Goal: Task Accomplishment & Management: Use online tool/utility

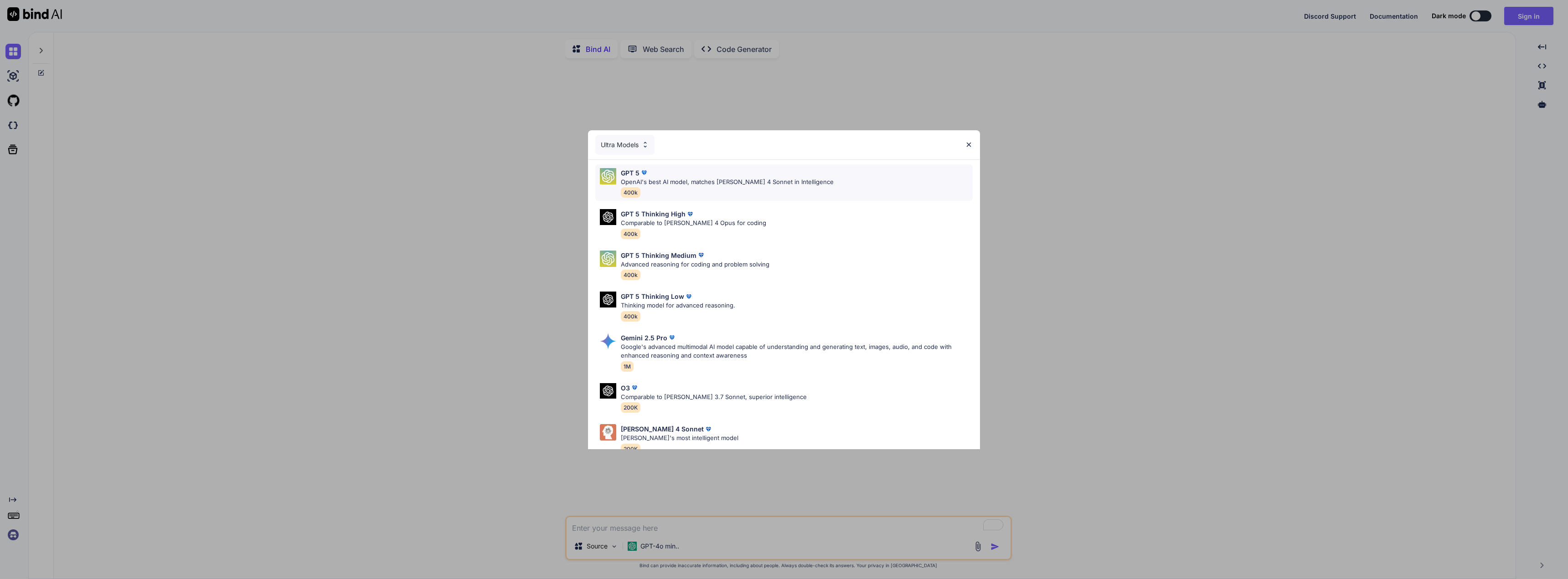
click at [764, 186] on p "OpenAI's best AI model, matches Claude 4 Sonnet in Intelligence" at bounding box center [727, 182] width 213 height 9
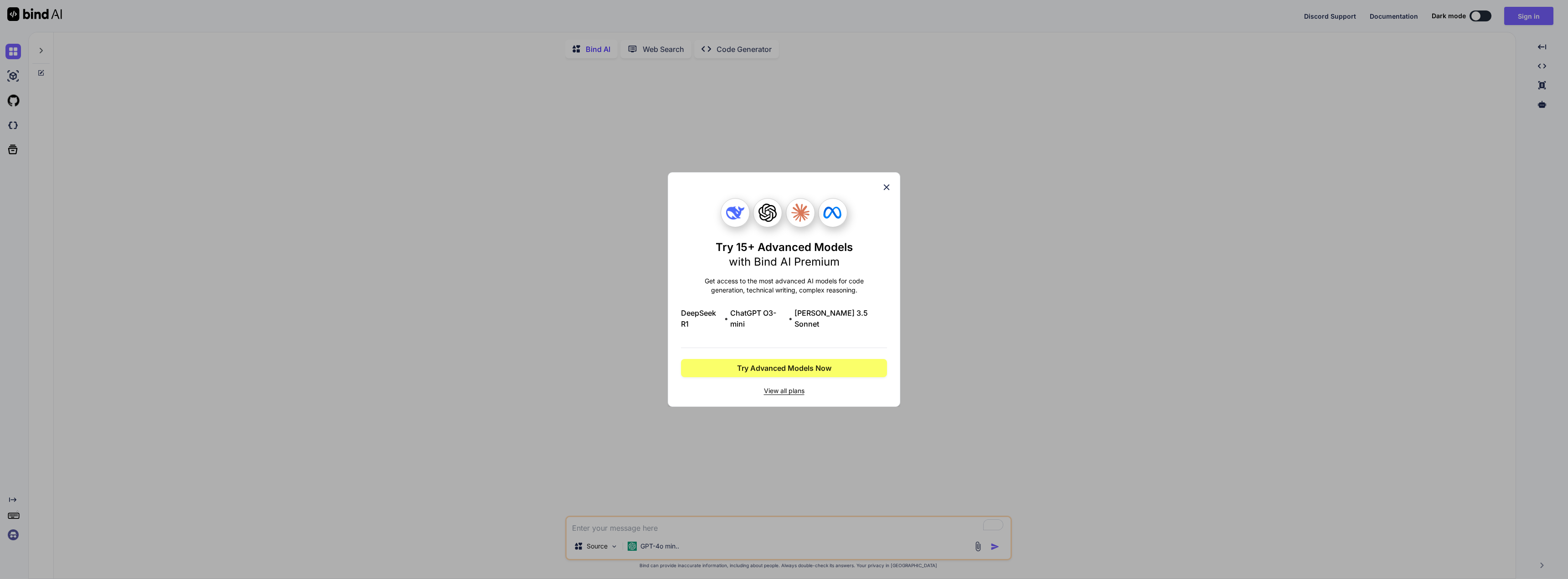
click at [887, 190] on icon at bounding box center [886, 187] width 10 height 10
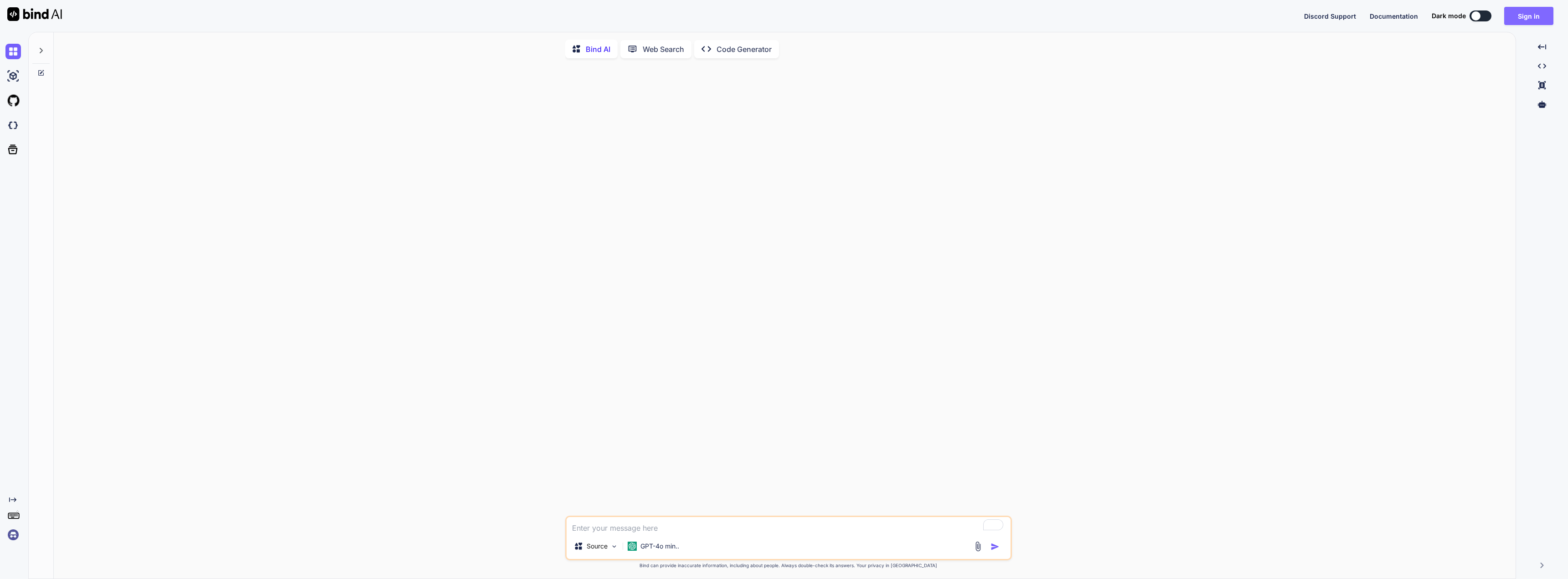
click at [1535, 13] on button "Sign in" at bounding box center [1528, 16] width 49 height 18
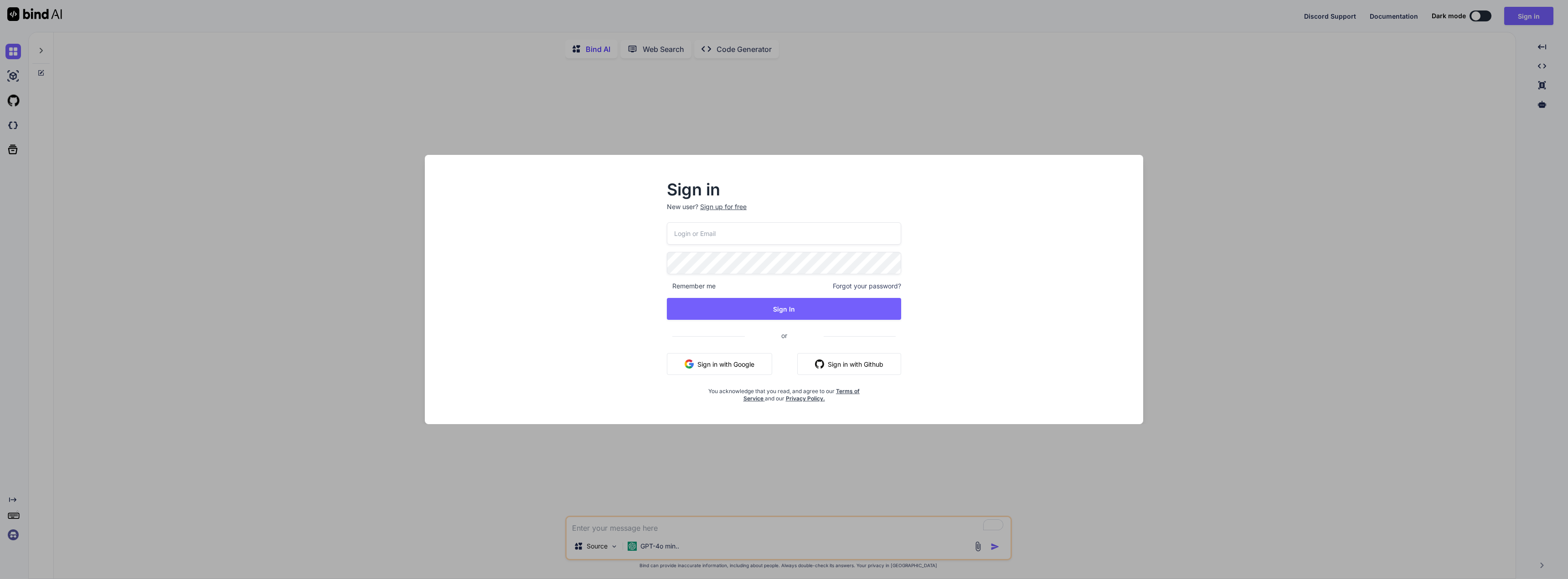
click at [721, 360] on button "Sign in with Google" at bounding box center [719, 364] width 105 height 22
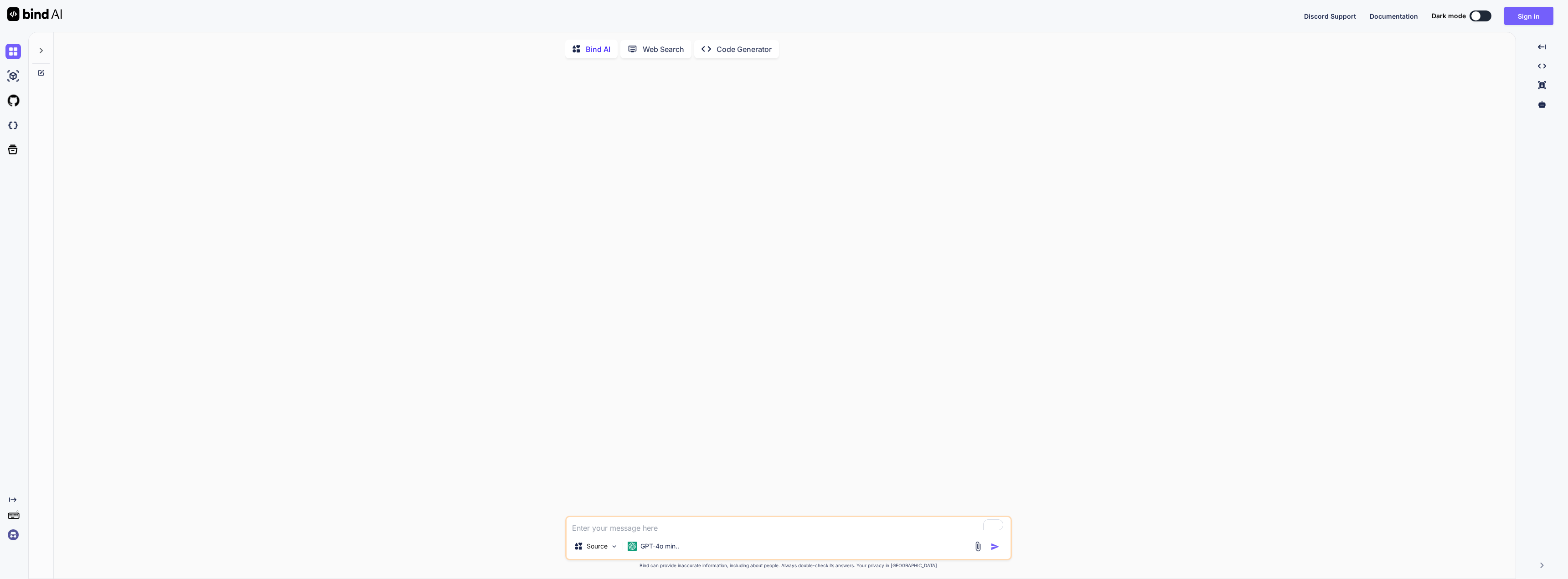
click at [718, 252] on div at bounding box center [789, 290] width 445 height 450
click at [15, 125] on img at bounding box center [13, 125] width 15 height 15
click at [1520, 15] on button "Sign in" at bounding box center [1528, 16] width 49 height 18
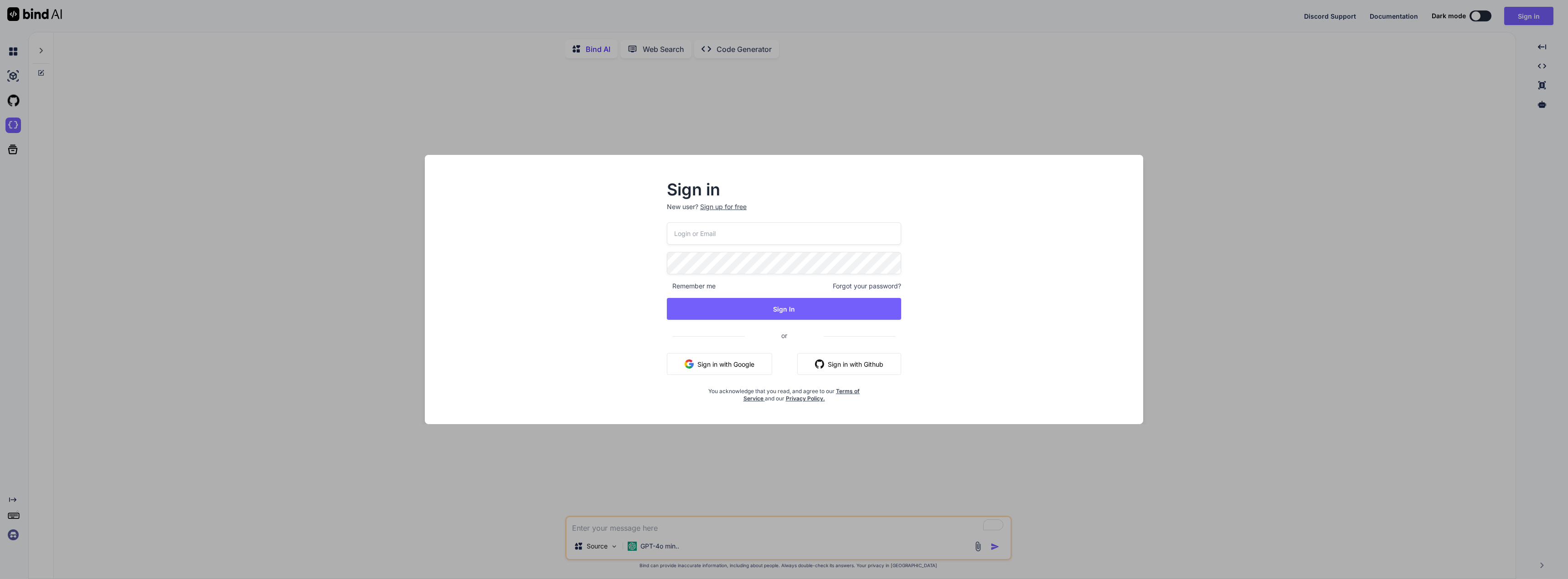
click at [722, 362] on button "Sign in with Google" at bounding box center [719, 364] width 105 height 22
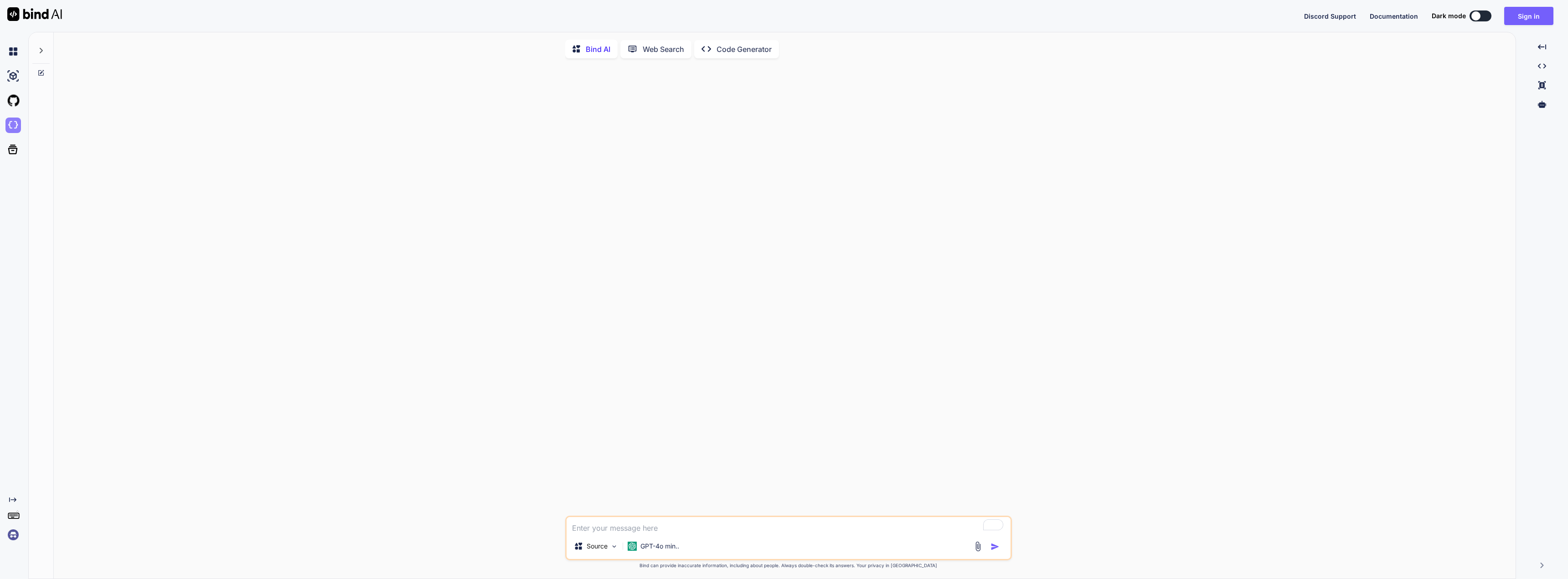
click at [12, 122] on img at bounding box center [13, 125] width 15 height 15
type textarea "x"
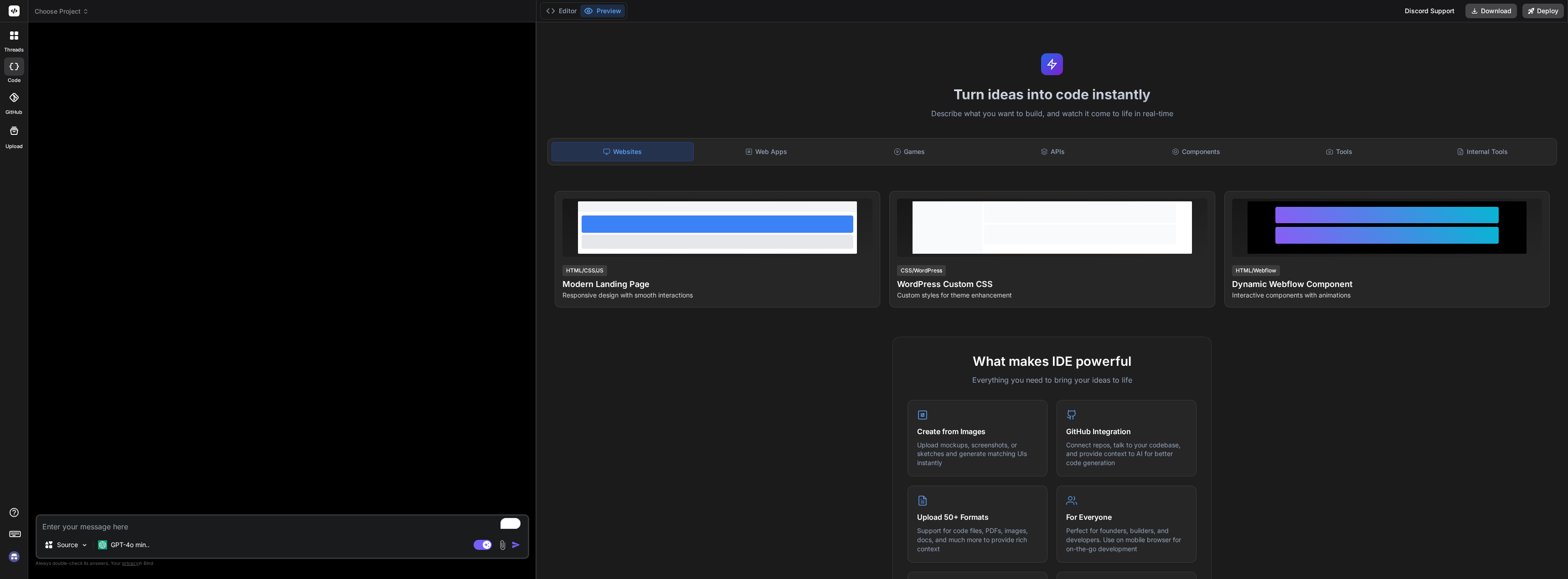
click at [14, 33] on icon at bounding box center [14, 35] width 8 height 8
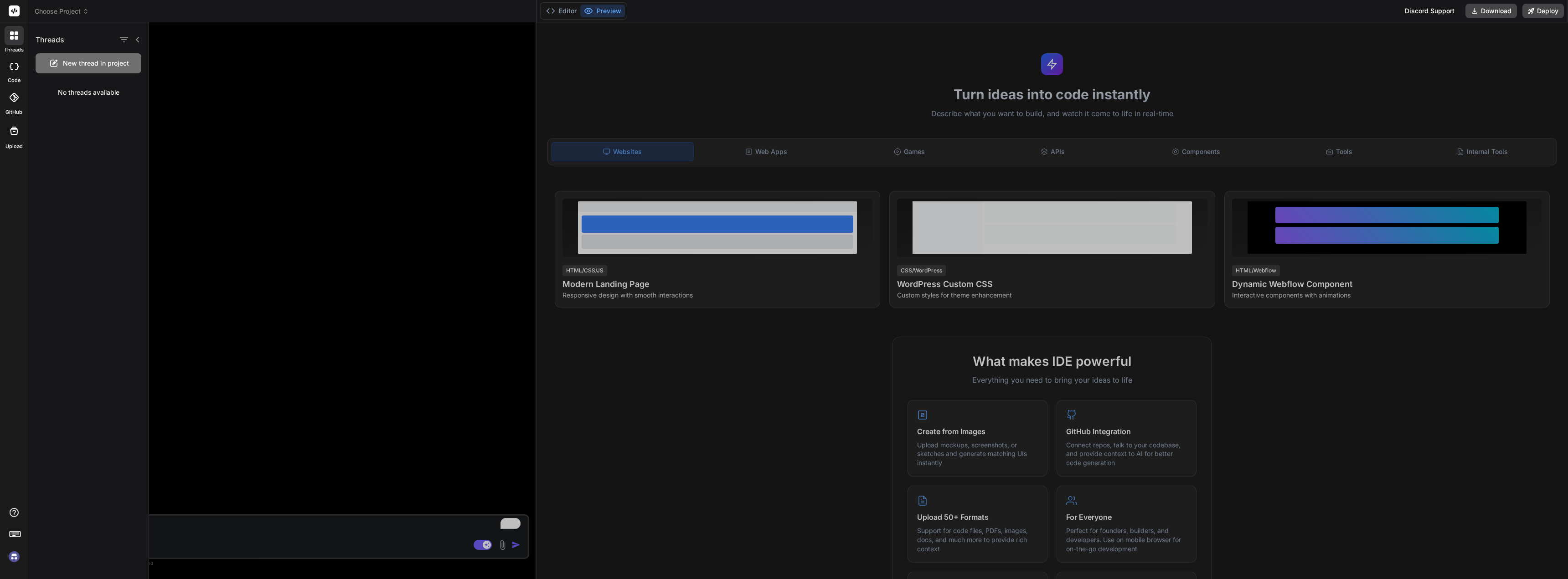
click at [13, 60] on div at bounding box center [14, 67] width 20 height 18
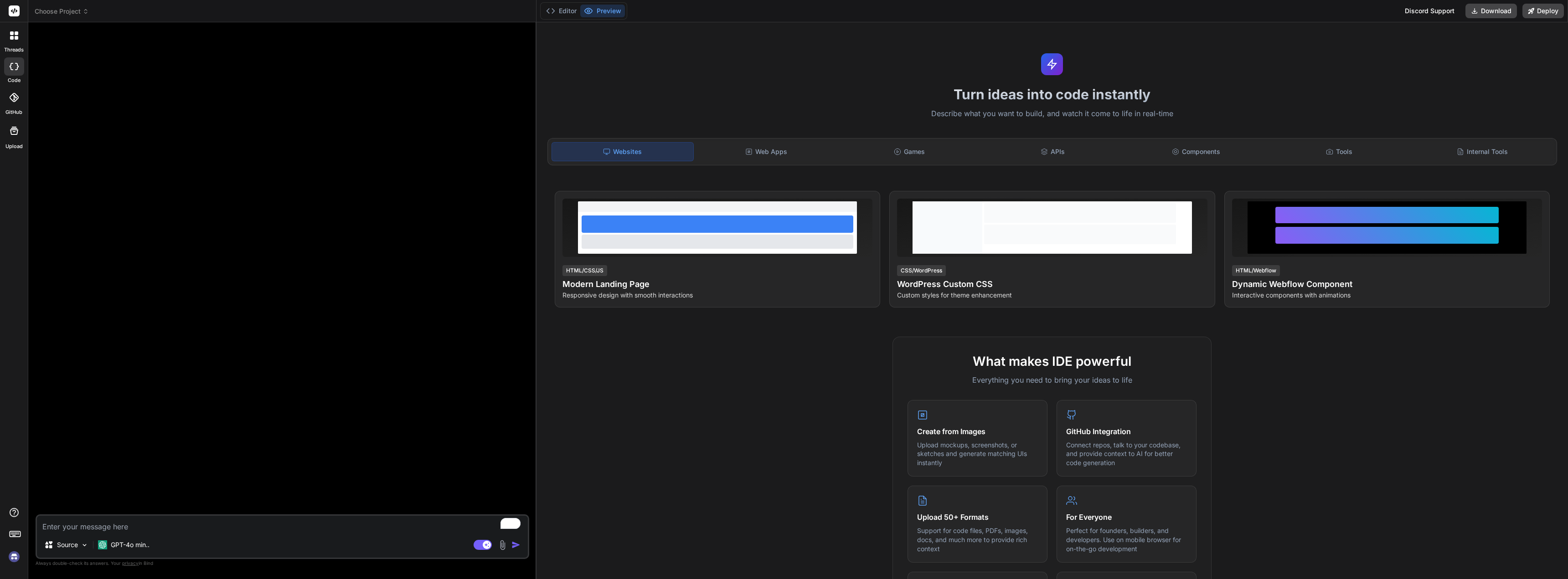
click at [20, 69] on div at bounding box center [14, 67] width 20 height 18
click at [16, 105] on div at bounding box center [14, 97] width 20 height 20
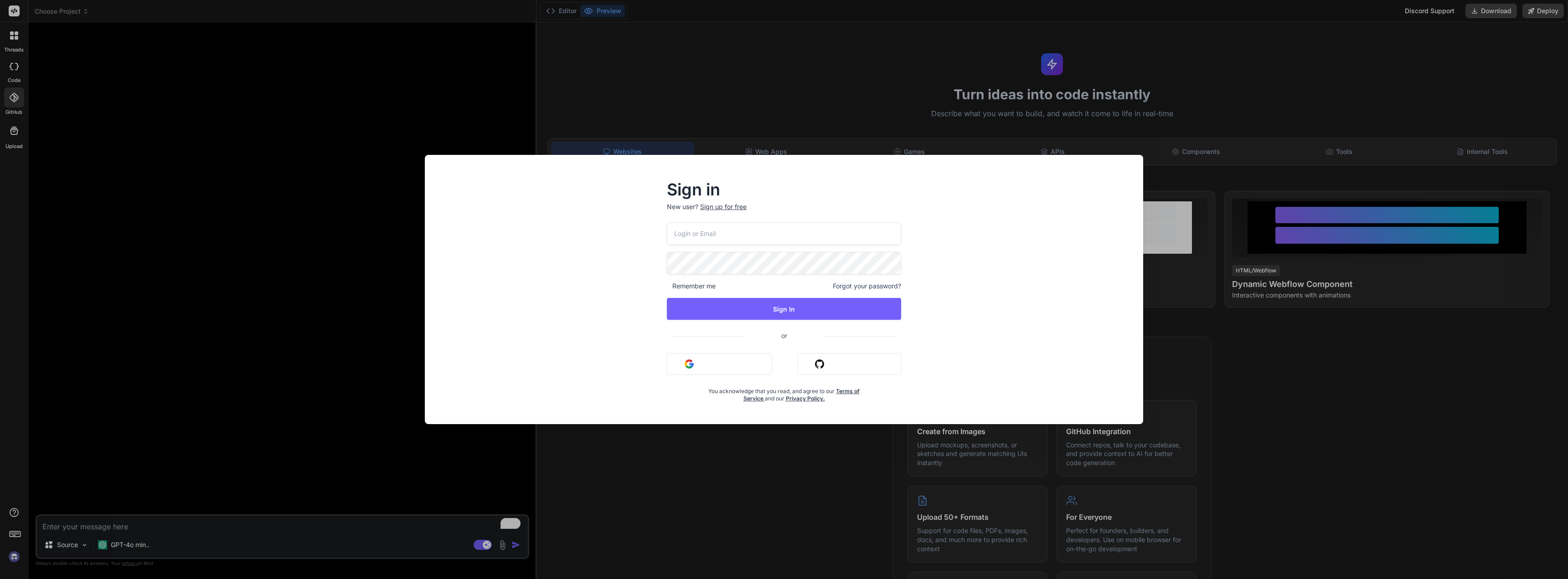
click at [732, 358] on button "Sign in with Google" at bounding box center [719, 364] width 105 height 22
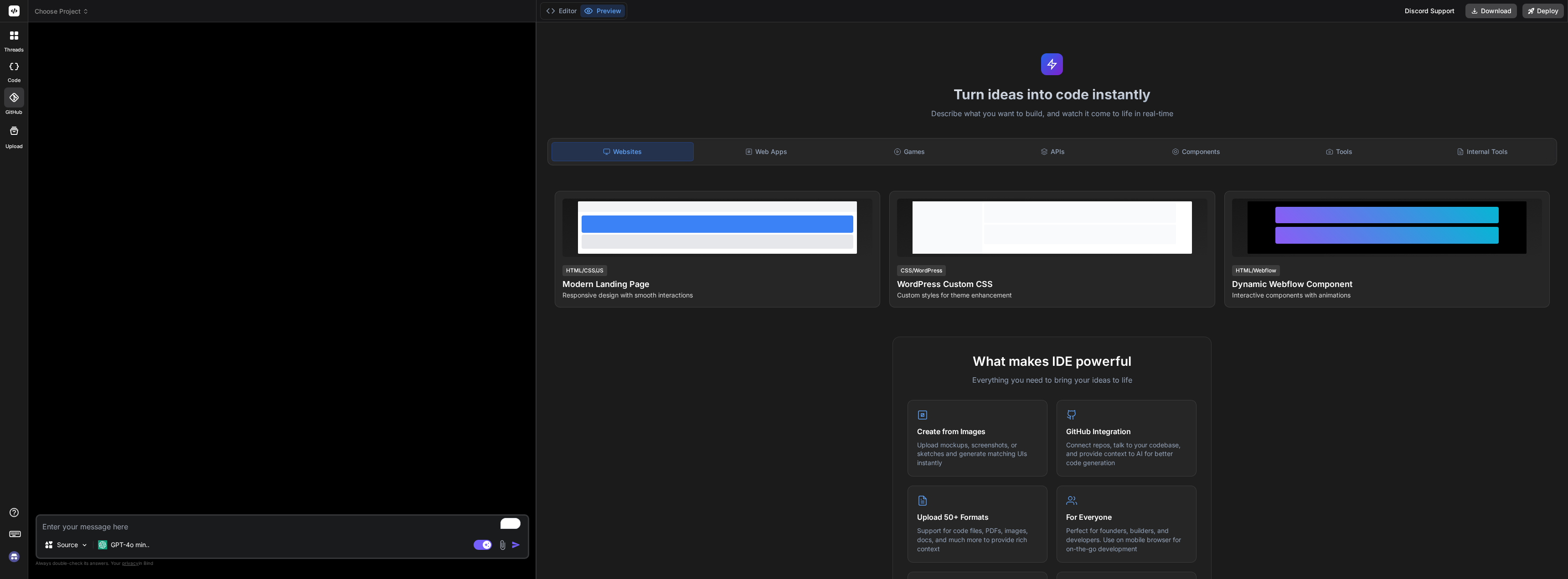
click at [84, 8] on span "Choose Project" at bounding box center [62, 11] width 54 height 9
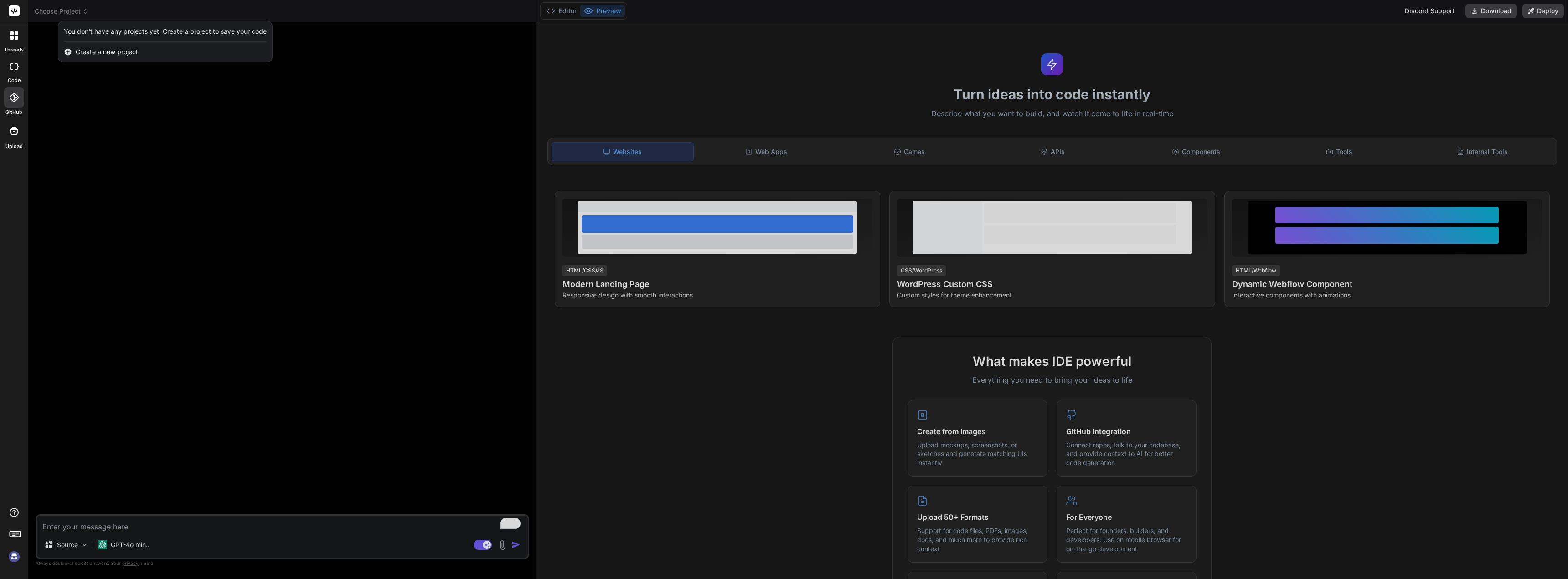
click at [14, 556] on img at bounding box center [14, 556] width 15 height 15
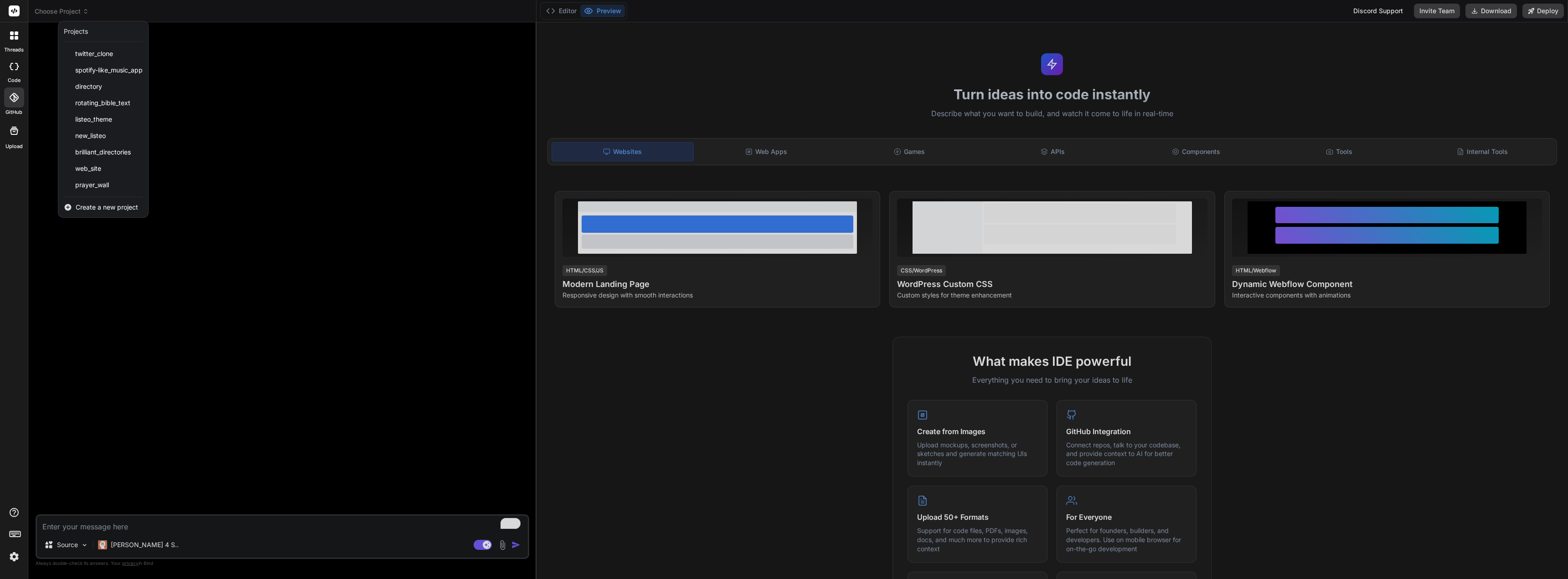
click at [17, 554] on img at bounding box center [14, 556] width 15 height 15
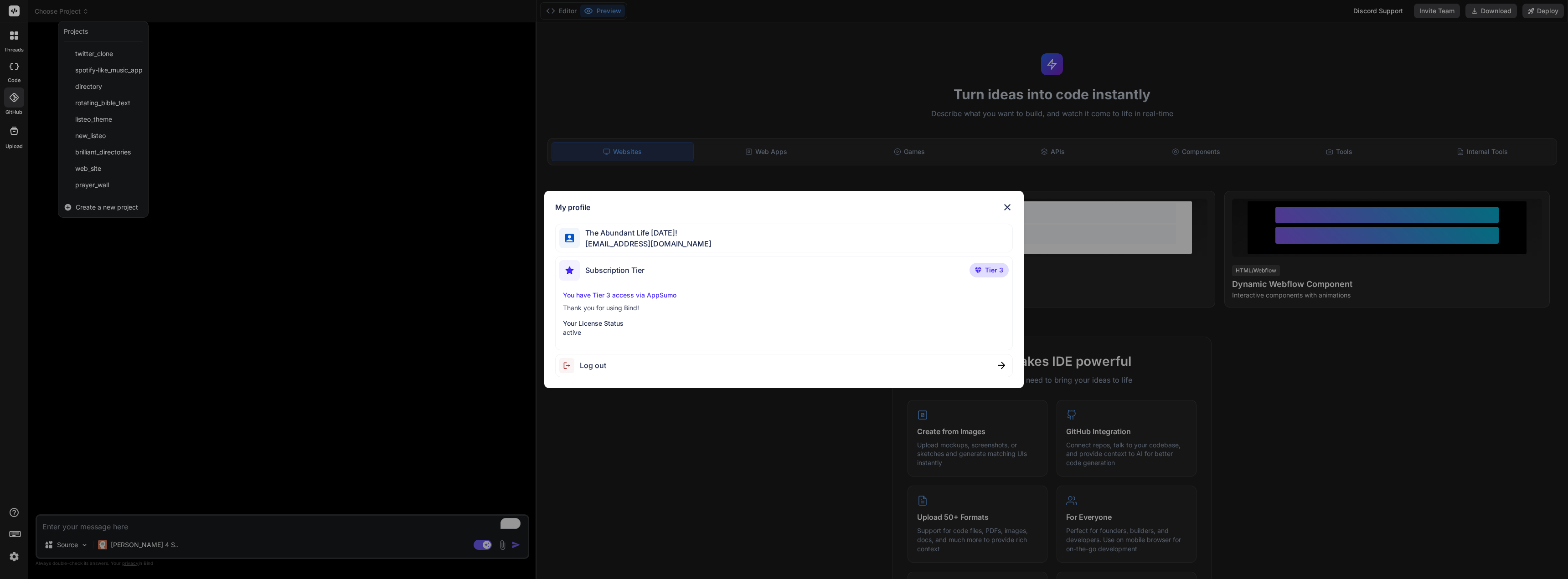
click at [1001, 210] on div "My profile" at bounding box center [783, 207] width 457 height 11
click at [1006, 205] on img at bounding box center [1007, 207] width 11 height 11
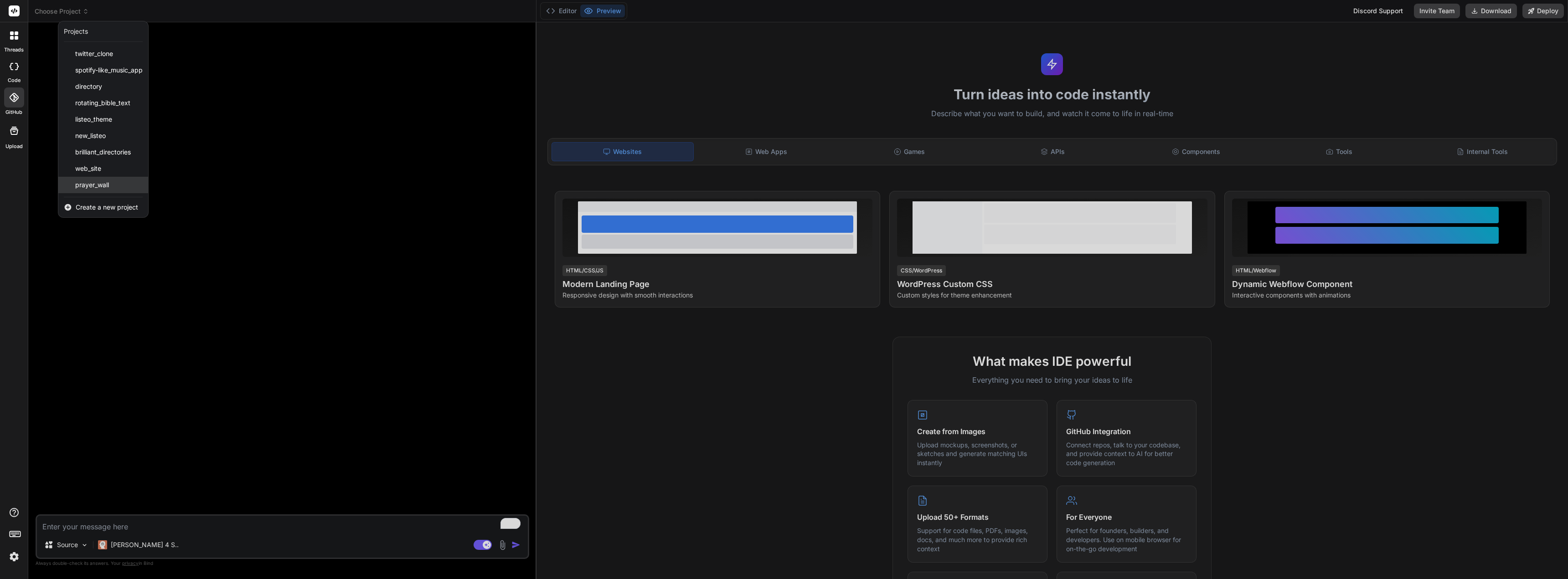
click at [100, 188] on span "prayer_wall" at bounding box center [92, 185] width 33 height 9
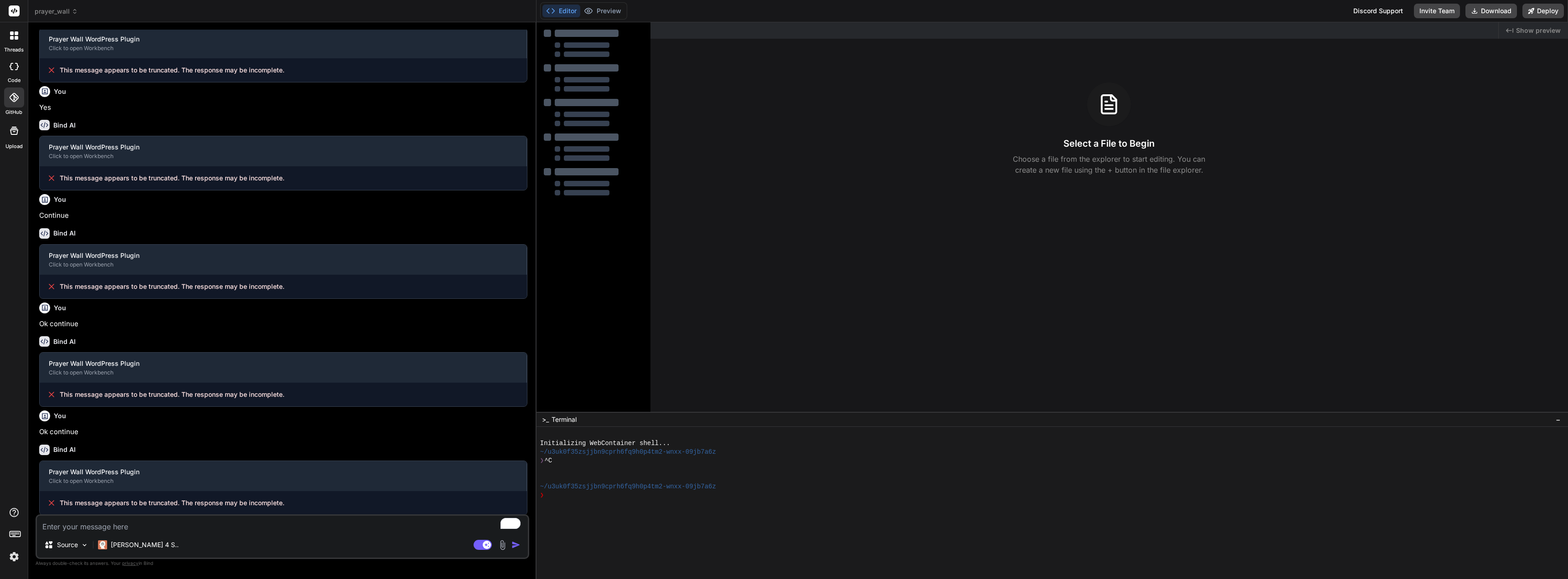
scroll to position [56, 0]
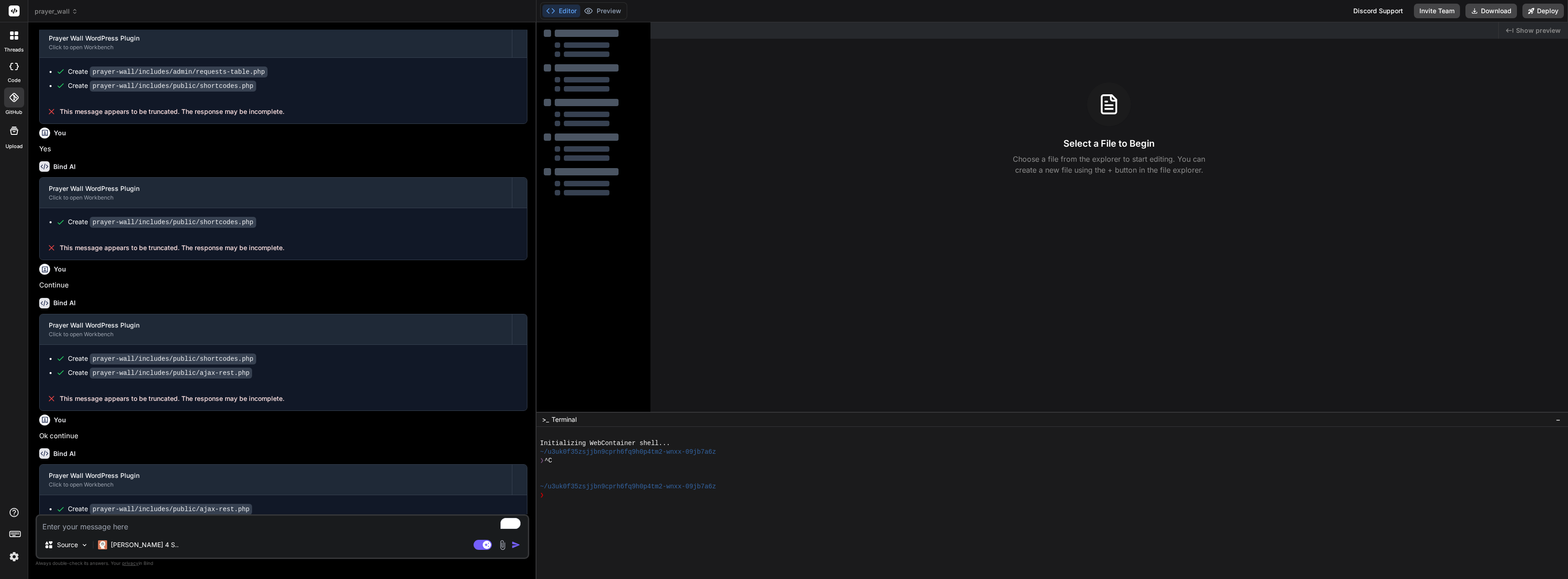
type textarea "x"
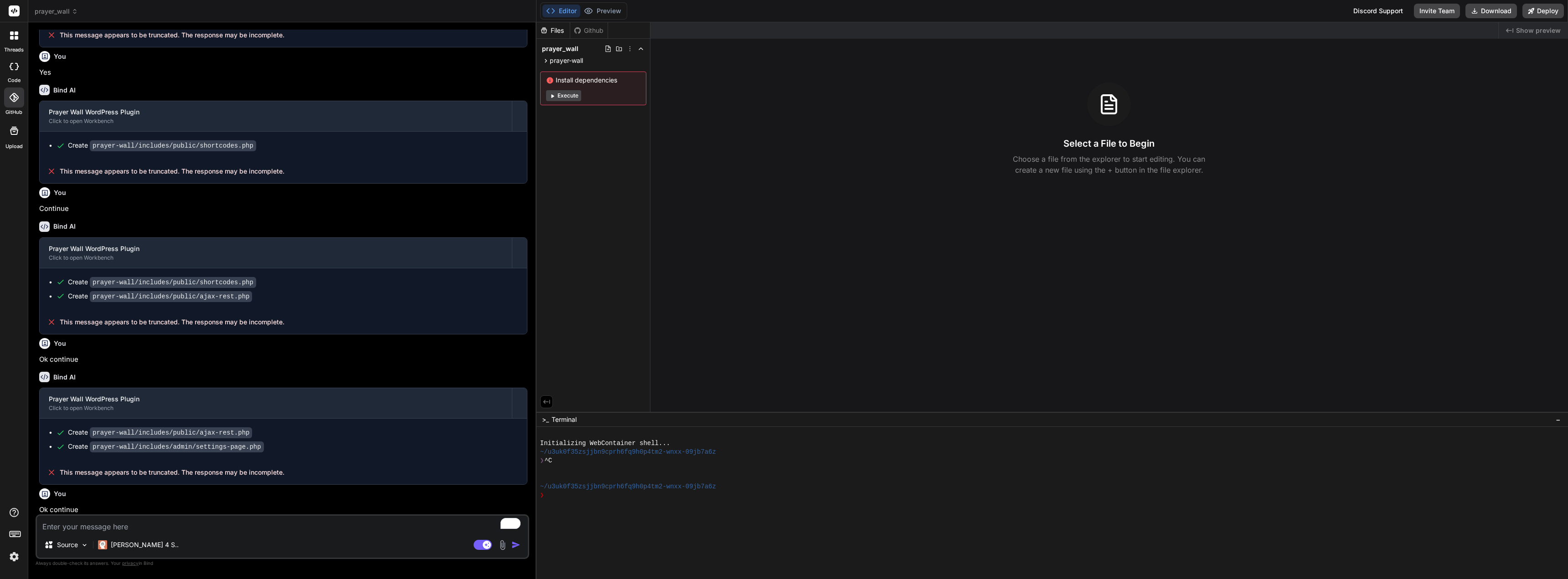
scroll to position [311, 0]
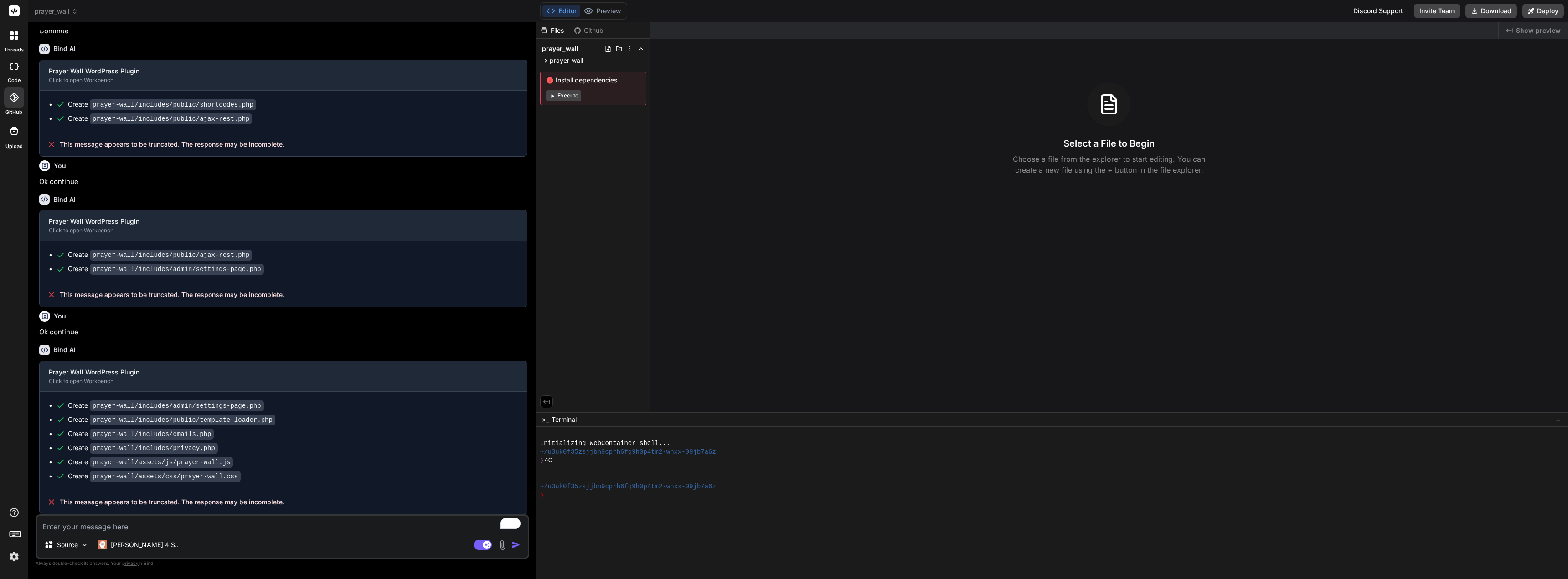
click at [82, 528] on textarea "To enrich screen reader interactions, please activate Accessibility in Grammarl…" at bounding box center [283, 524] width 491 height 17
type textarea "f"
type textarea "x"
type textarea "fi"
type textarea "x"
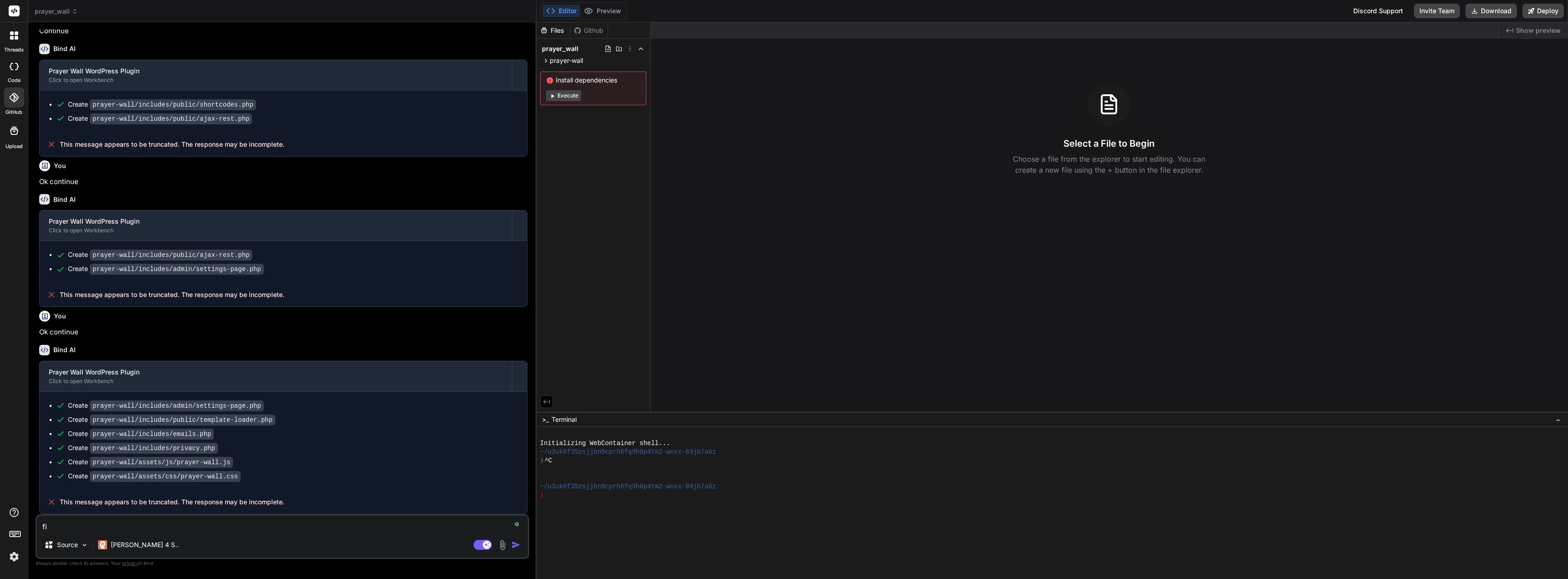
type textarea "fix"
type textarea "x"
type textarea "fix"
click at [116, 547] on p "Claude 4 S.." at bounding box center [144, 545] width 68 height 9
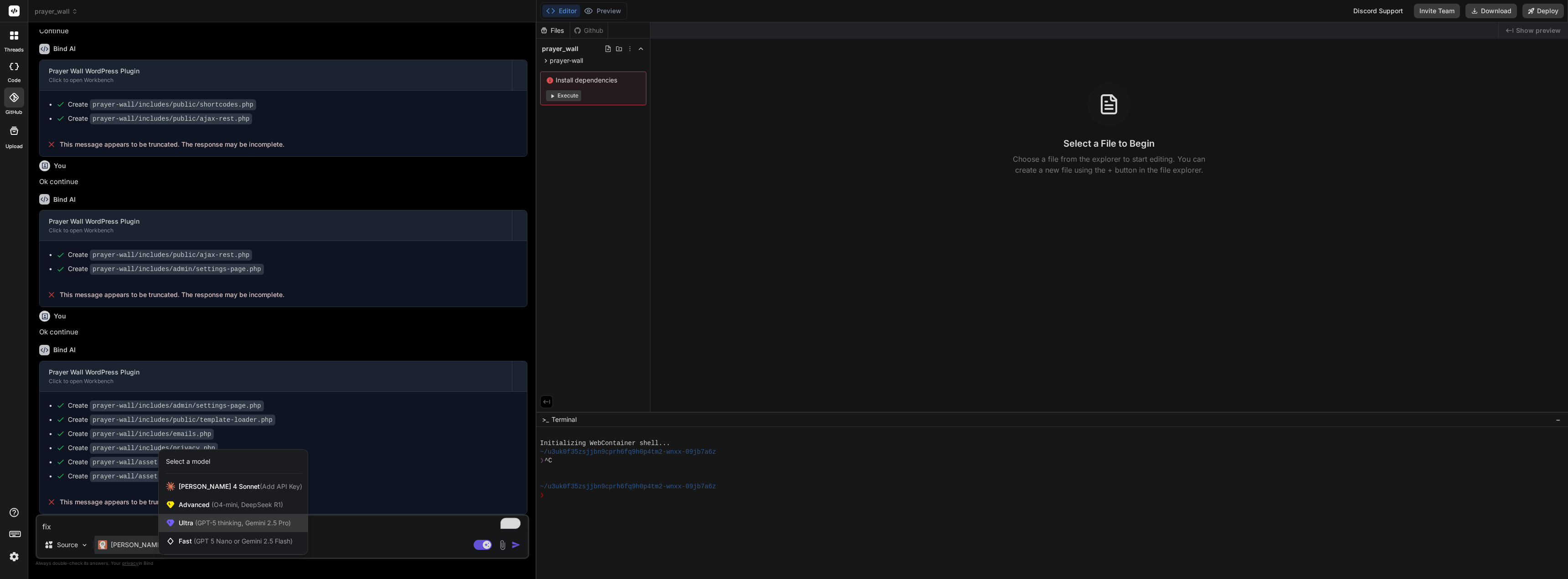
click at [222, 527] on span "Ultra (GPT-5 thinking, Gemini 2.5 Pro)" at bounding box center [234, 523] width 112 height 9
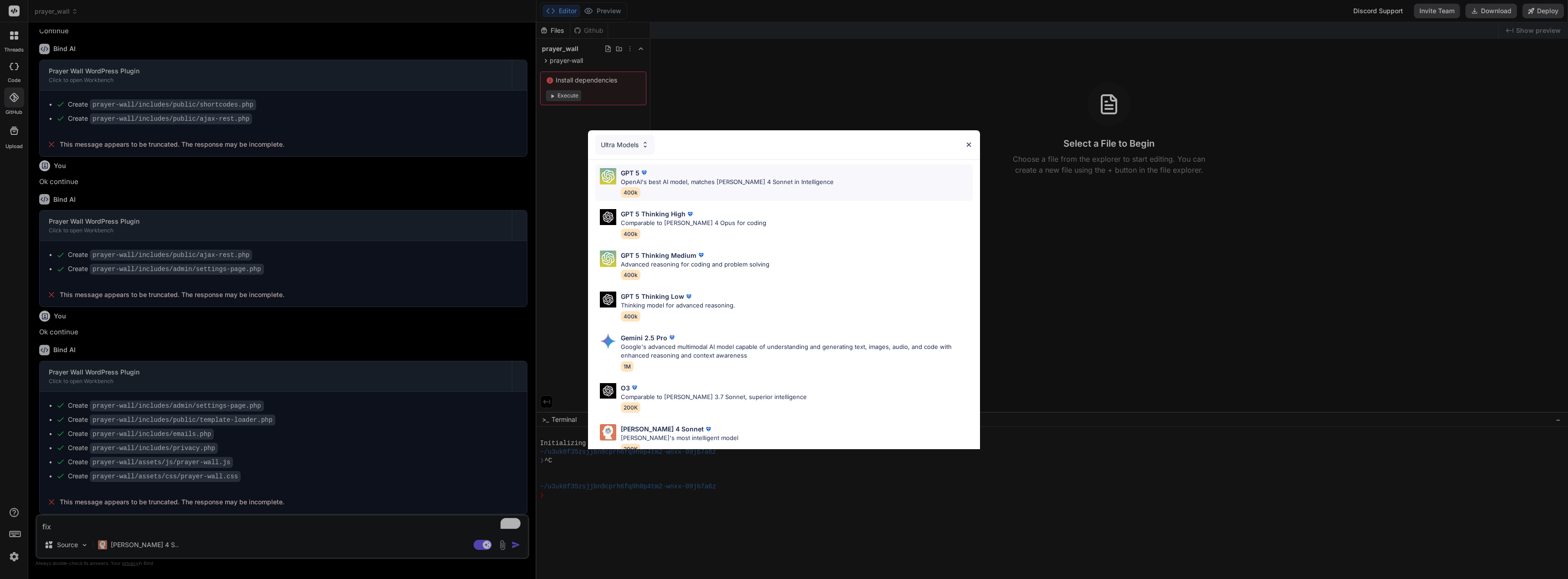
click at [642, 181] on p "OpenAI's best AI model, matches Claude 4 Sonnet in Intelligence" at bounding box center [727, 182] width 213 height 9
type textarea "x"
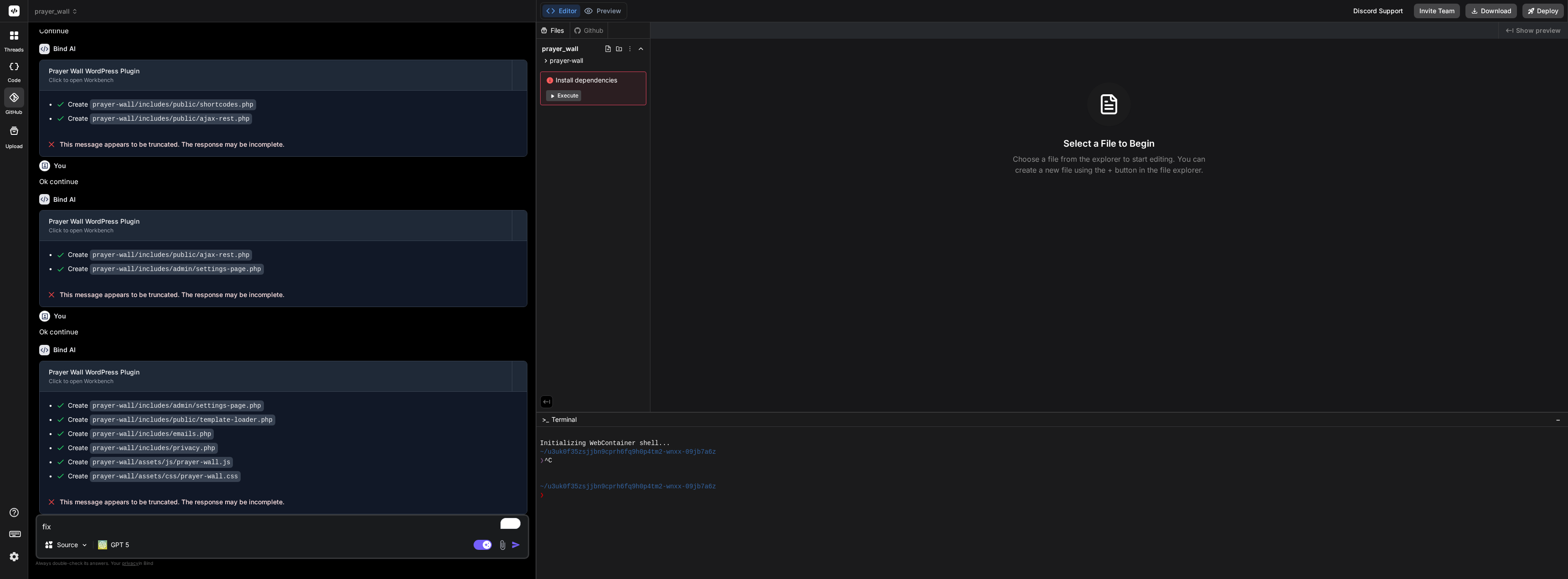
click at [517, 543] on img "button" at bounding box center [516, 545] width 9 height 9
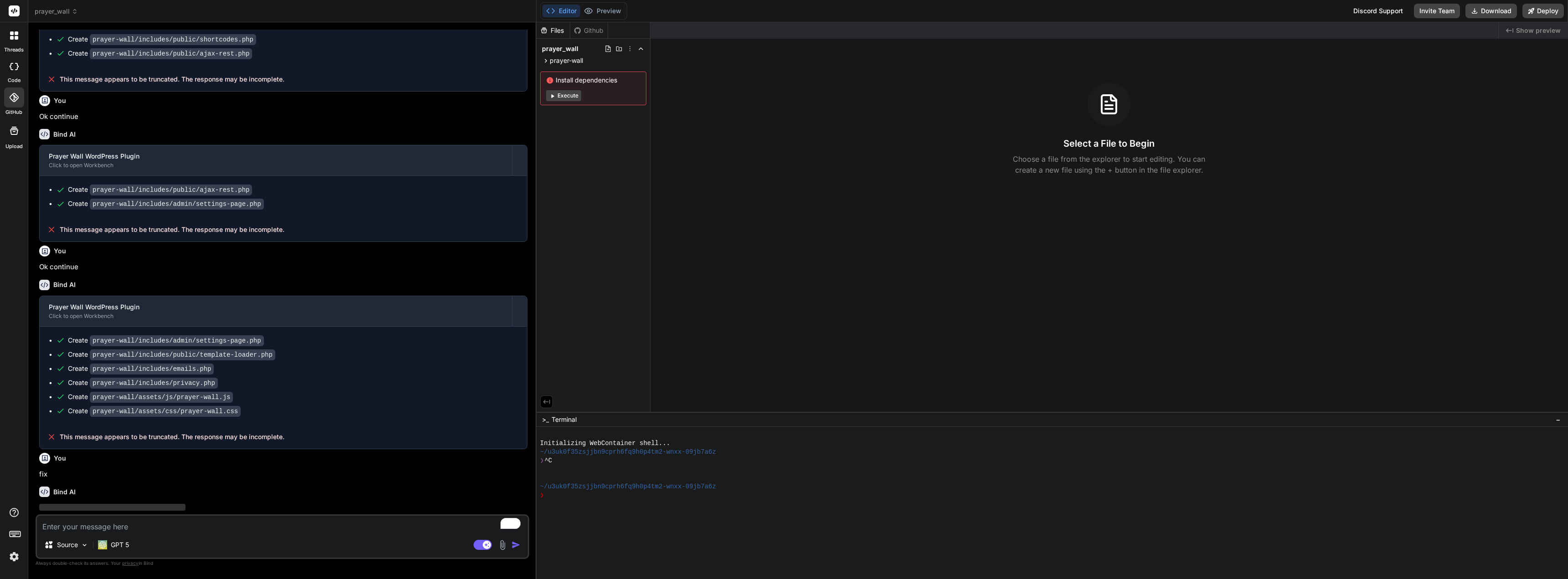
scroll to position [405, 0]
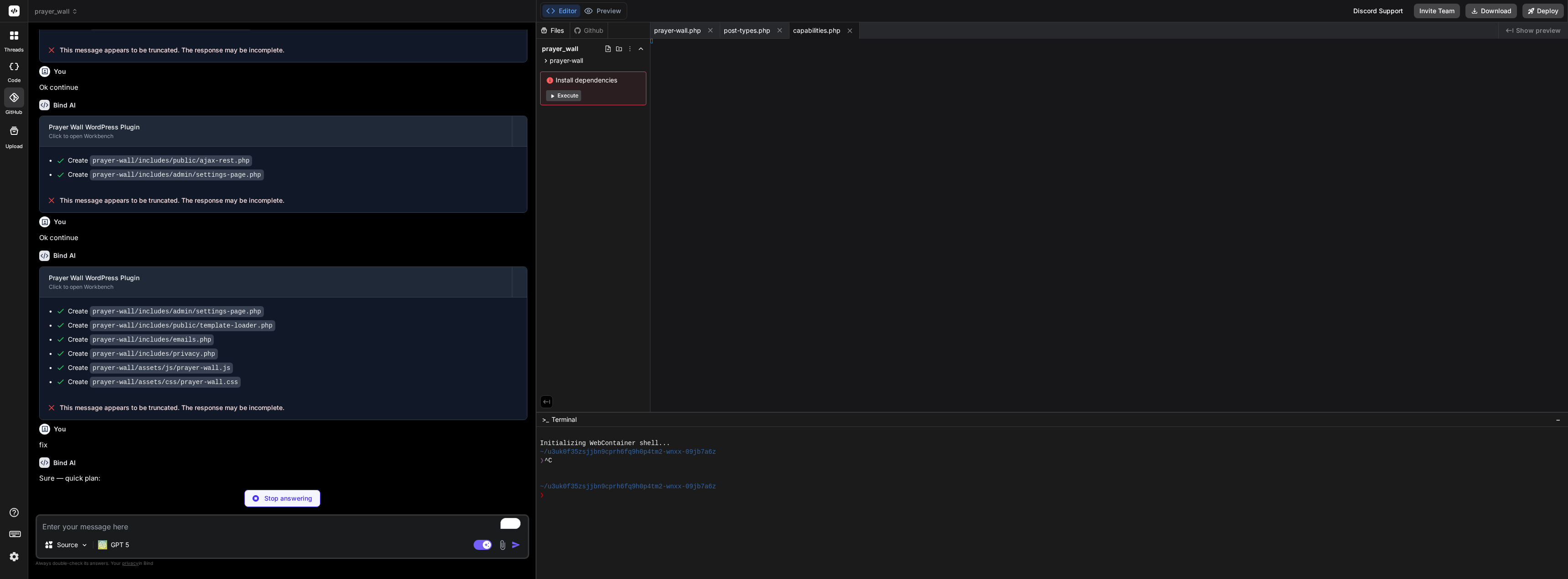
type textarea "x"
type textarea "} } }"
type textarea "x"
type textarea "} }"
type textarea "x"
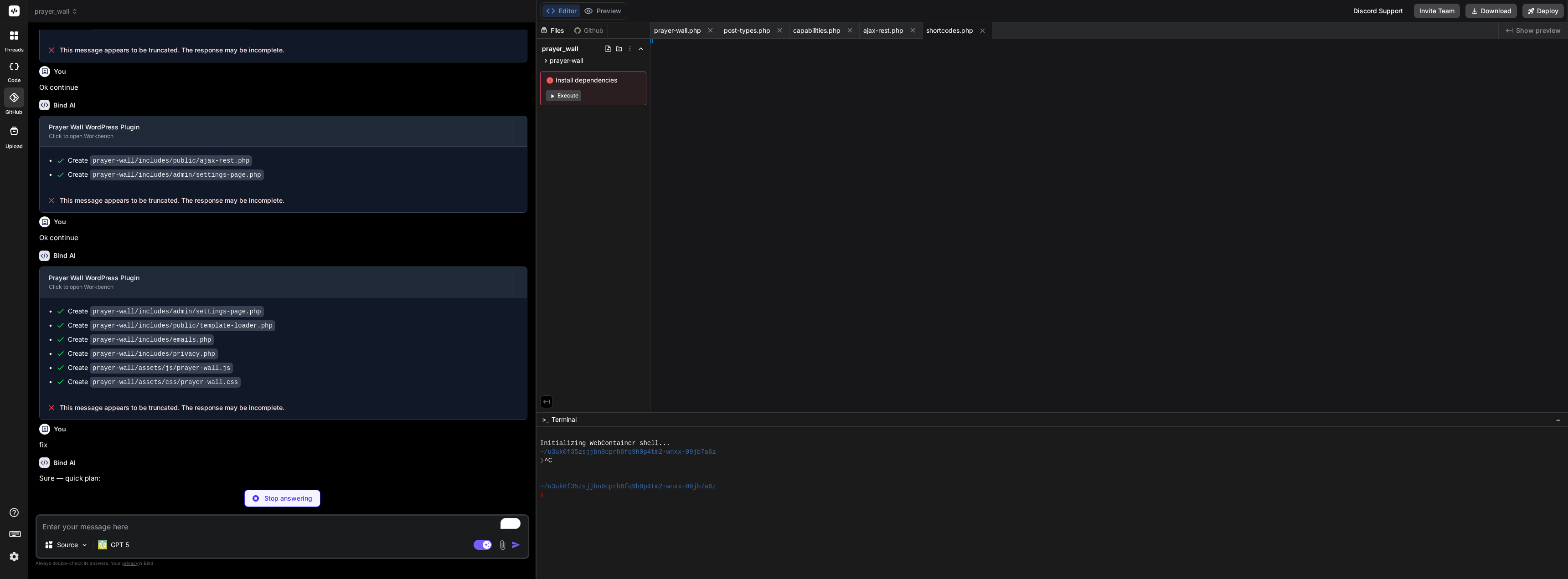
type textarea "es; } }"
type textarea "x"
type textarea ";"
type textarea "x"
type textarea "dex.js" }"
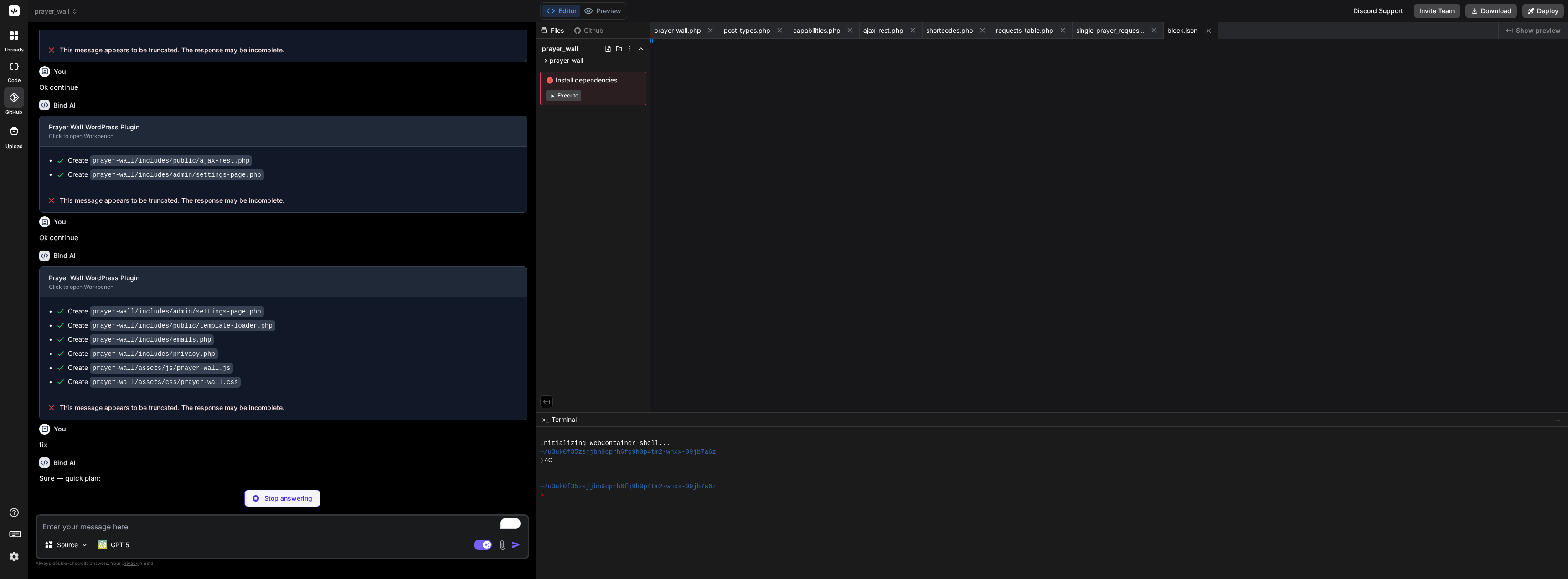
type textarea "x"
type textarea ".wp);"
type textarea "x"
type textarea "nt}"
type textarea "x"
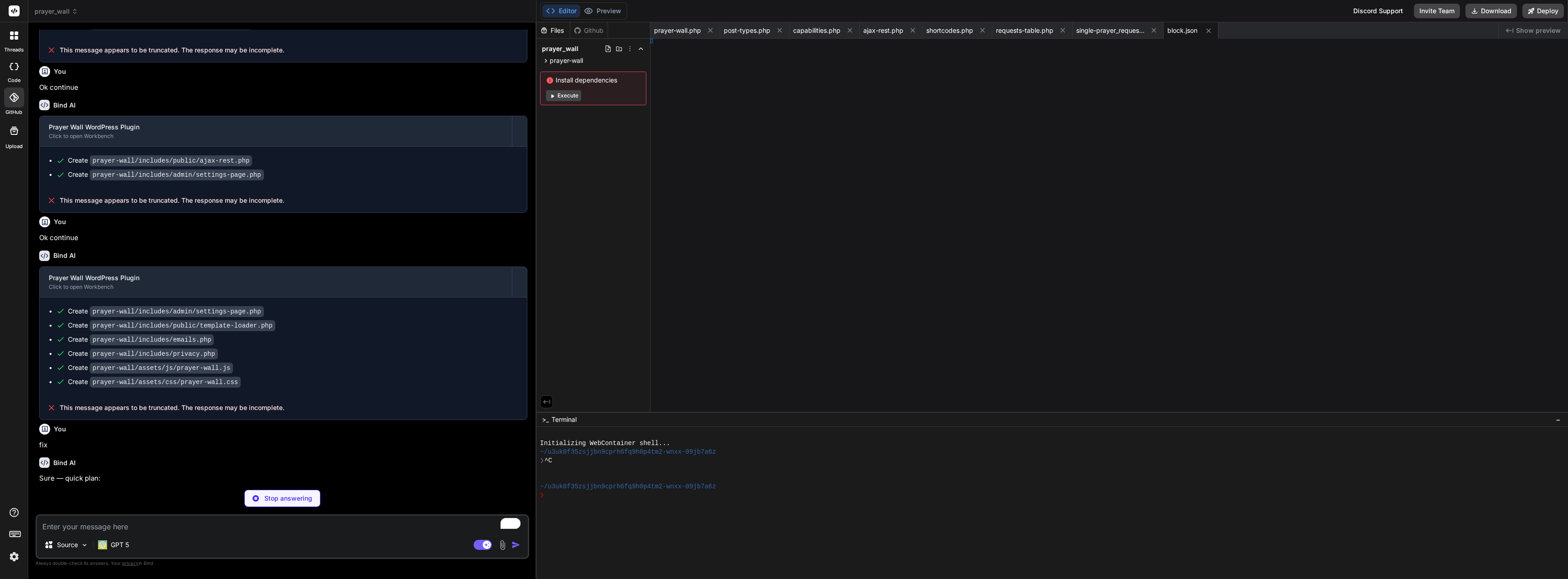
type textarea "x"
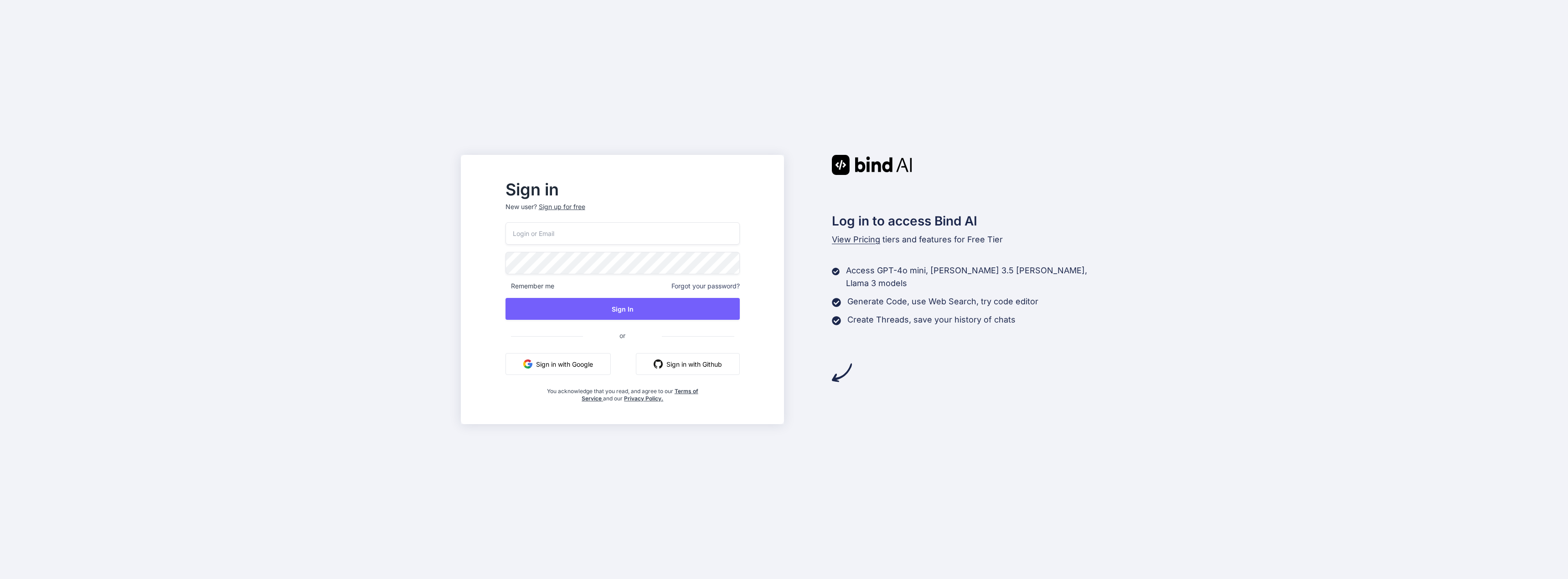
click at [583, 369] on button "Sign in with Google" at bounding box center [558, 364] width 105 height 22
